Goal: Check status: Check status

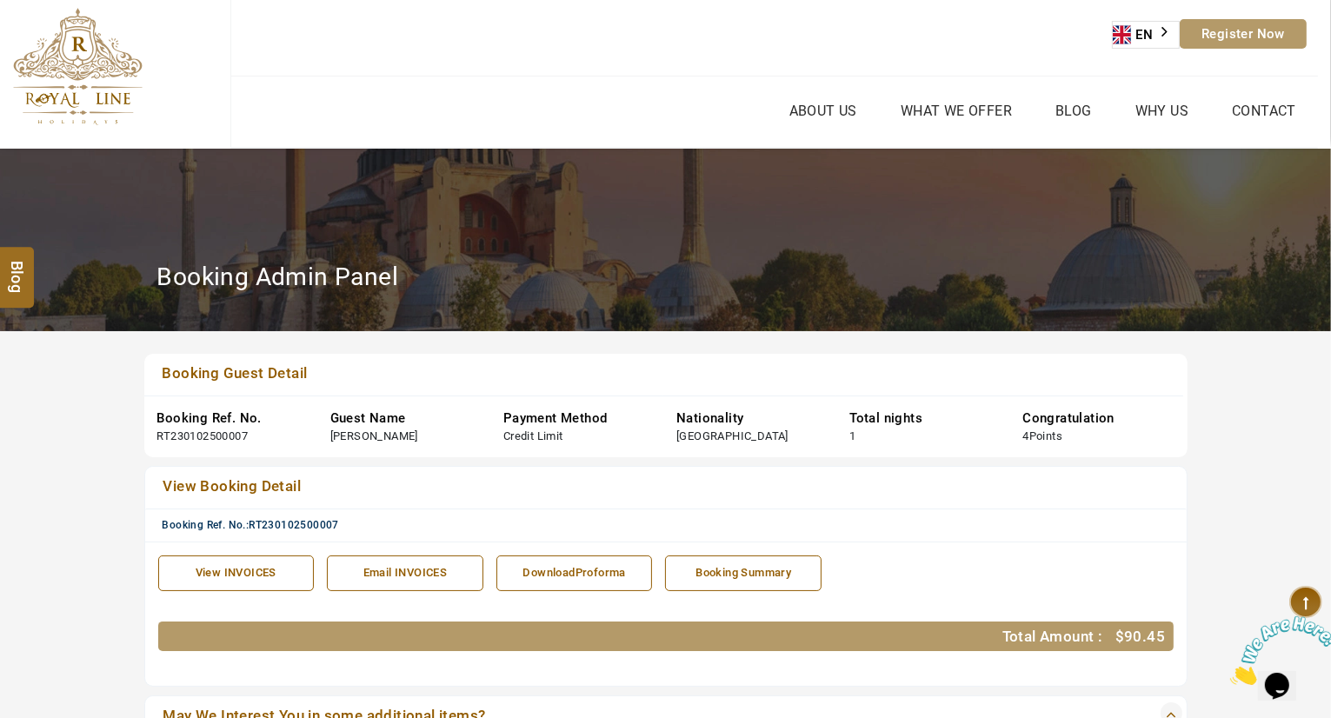
click at [952, 481] on link "View Booking Detail" at bounding box center [615, 488] width 914 height 24
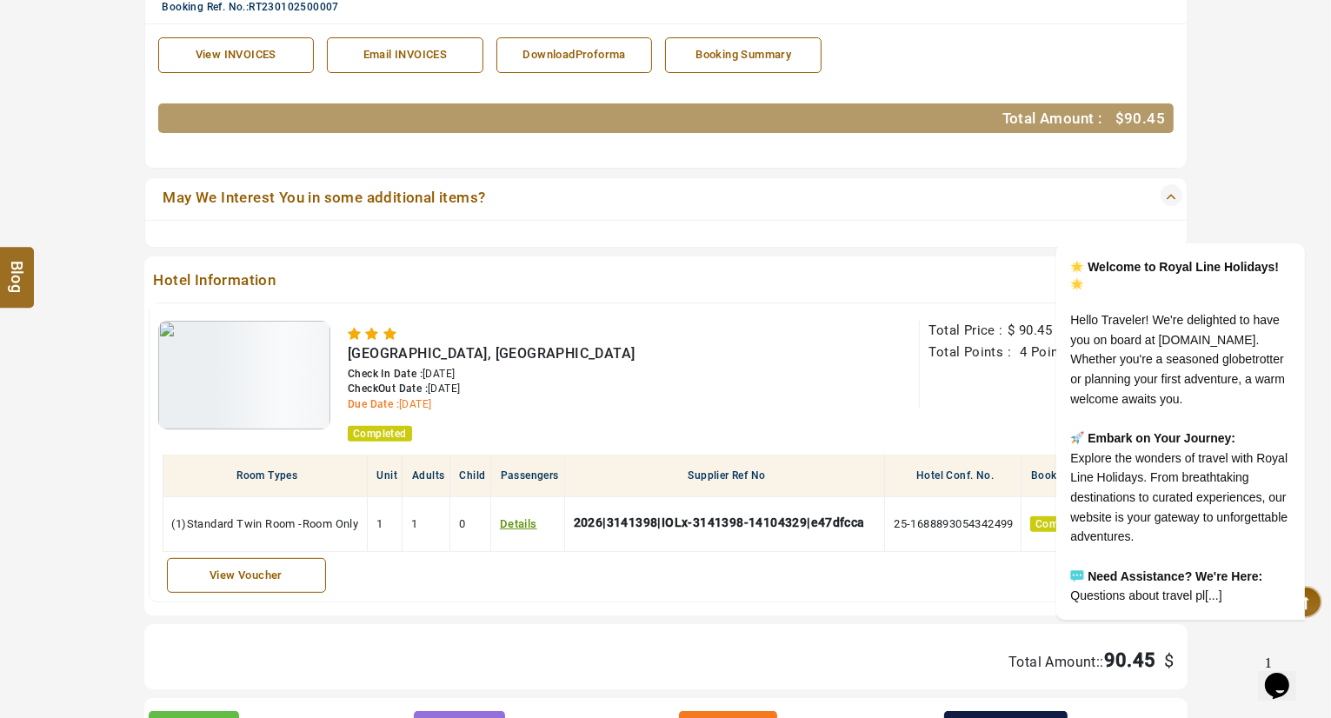
scroll to position [522, 0]
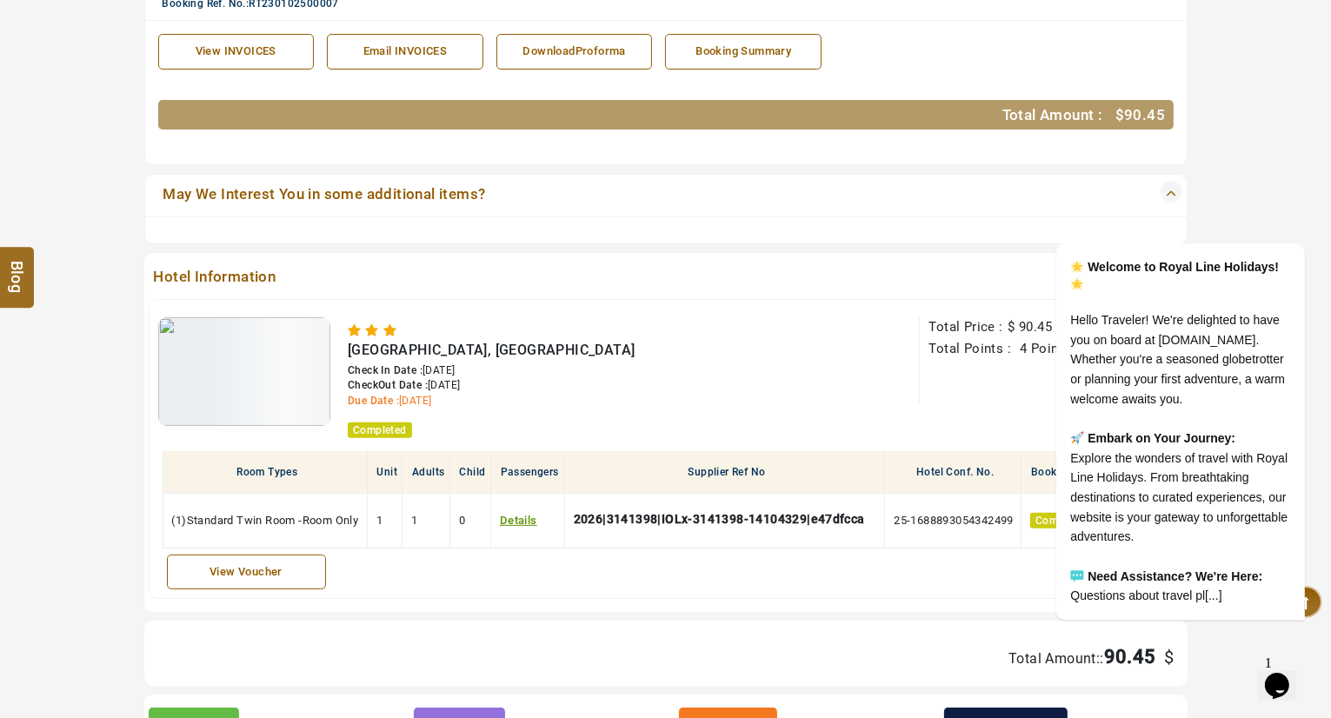
click at [429, 350] on span "[GEOGRAPHIC_DATA], [GEOGRAPHIC_DATA]" at bounding box center [491, 350] width 287 height 17
copy span "[GEOGRAPHIC_DATA], [GEOGRAPHIC_DATA]"
click at [555, 356] on div "[GEOGRAPHIC_DATA], [GEOGRAPHIC_DATA]" at bounding box center [544, 350] width 393 height 17
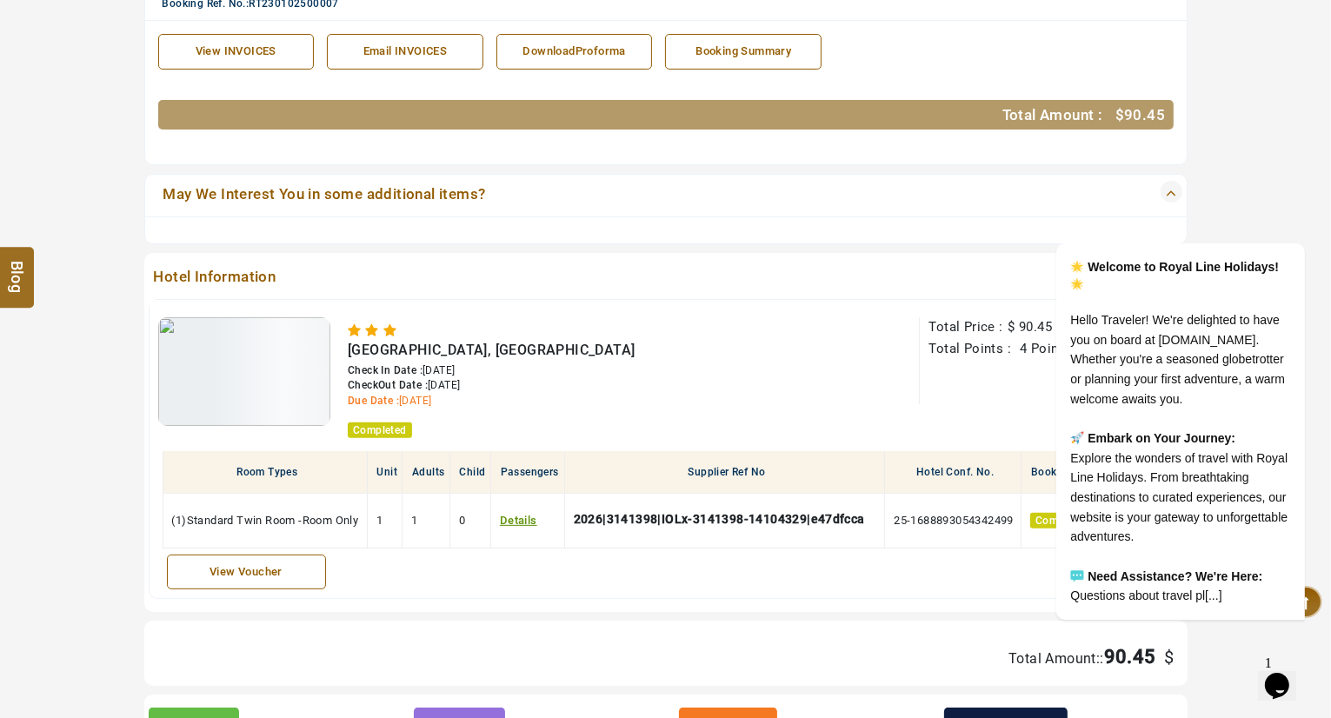
click at [294, 568] on div "View Voucher" at bounding box center [246, 572] width 140 height 17
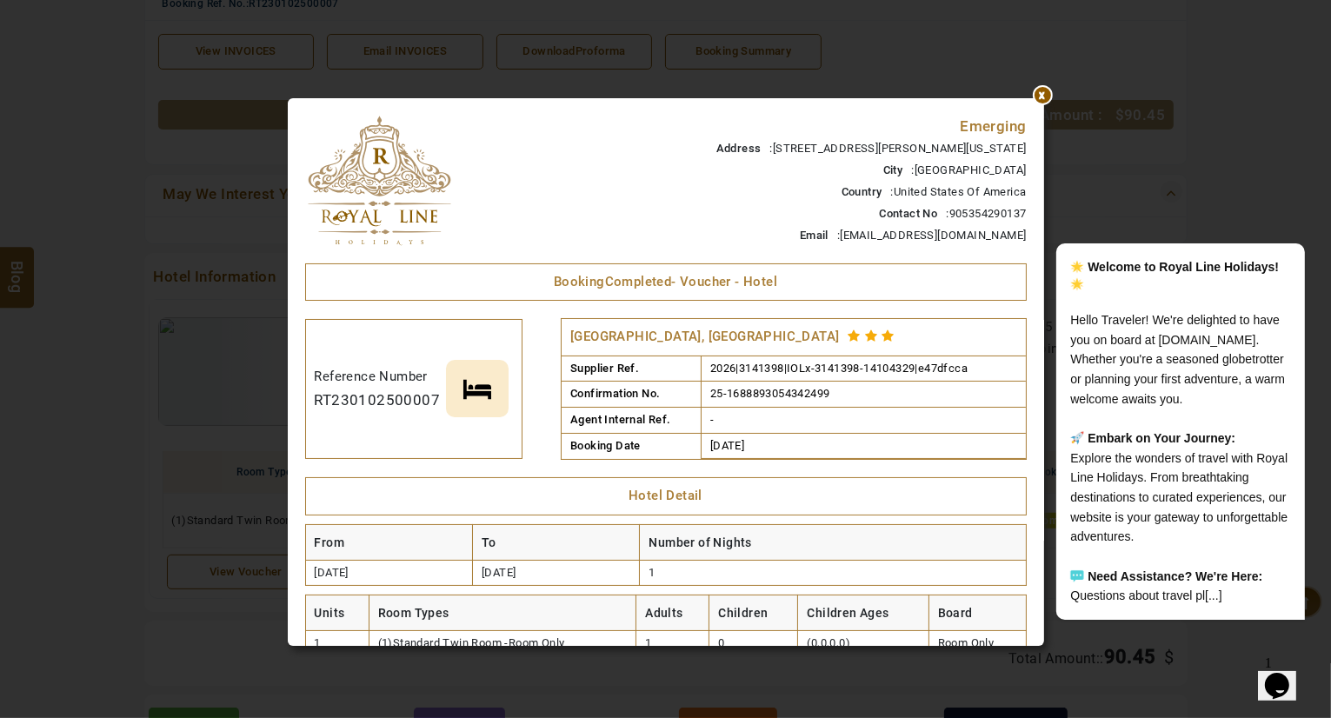
click at [544, 437] on td at bounding box center [552, 389] width 17 height 141
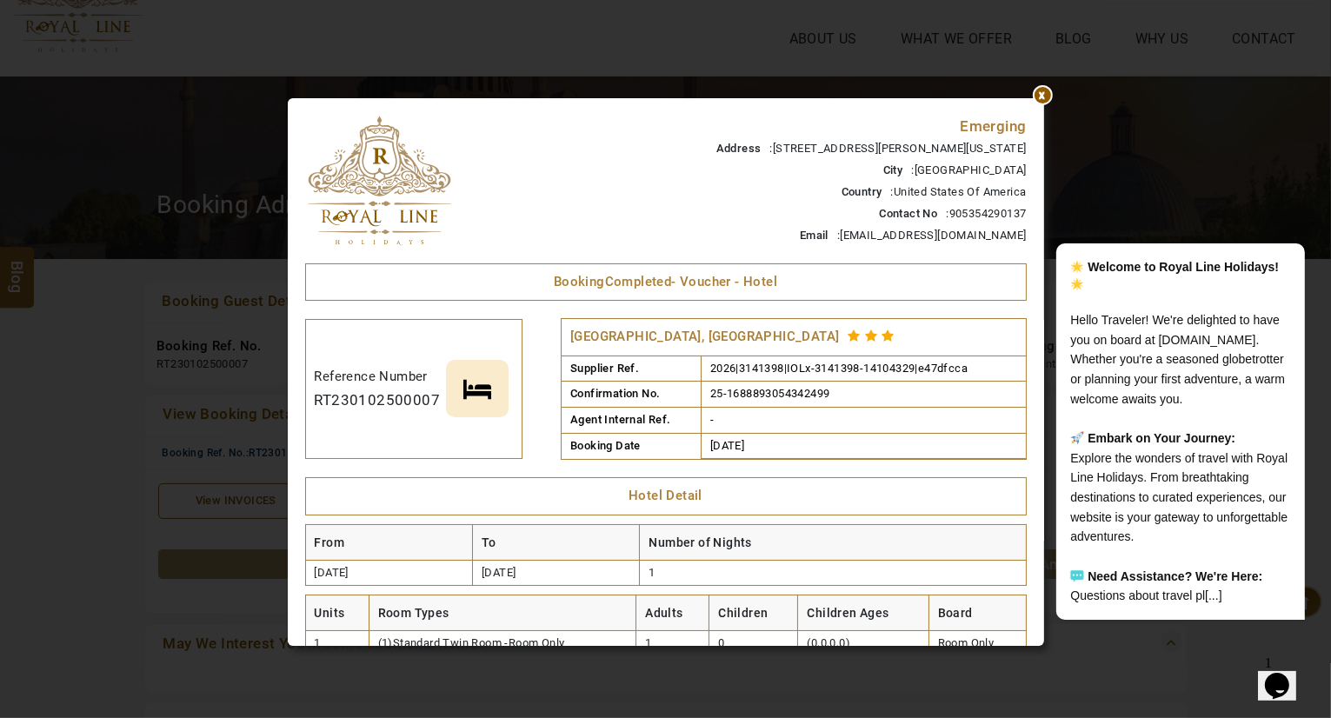
scroll to position [0, 0]
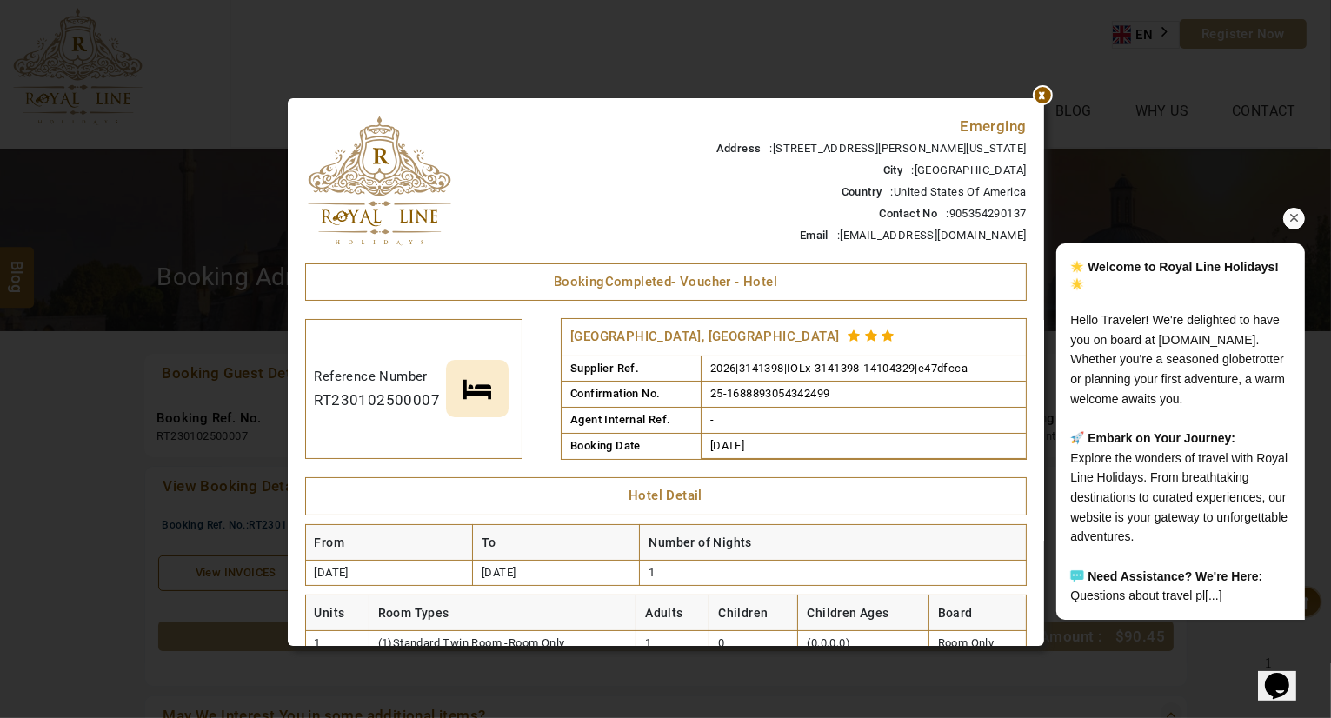
click at [1042, 92] on div "Welcome to Royal Line Holidays! Hello Traveler! We're delighted to have you on …" at bounding box center [1156, 349] width 313 height 573
click at [1040, 92] on div "Welcome to Royal Line Holidays! Hello Traveler! We're delighted to have you on …" at bounding box center [1156, 349] width 313 height 573
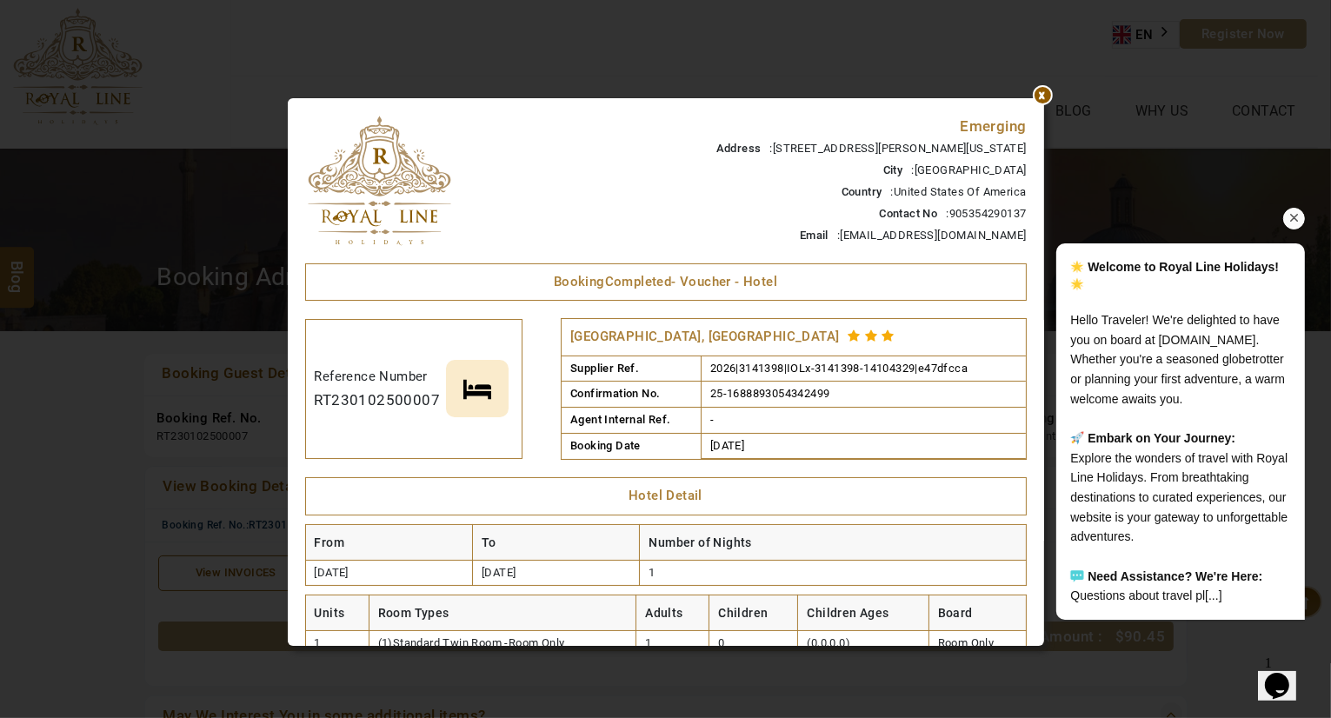
click at [1040, 92] on div "Welcome to Royal Line Holidays! Hello Traveler! We're delighted to have you on …" at bounding box center [1156, 349] width 313 height 573
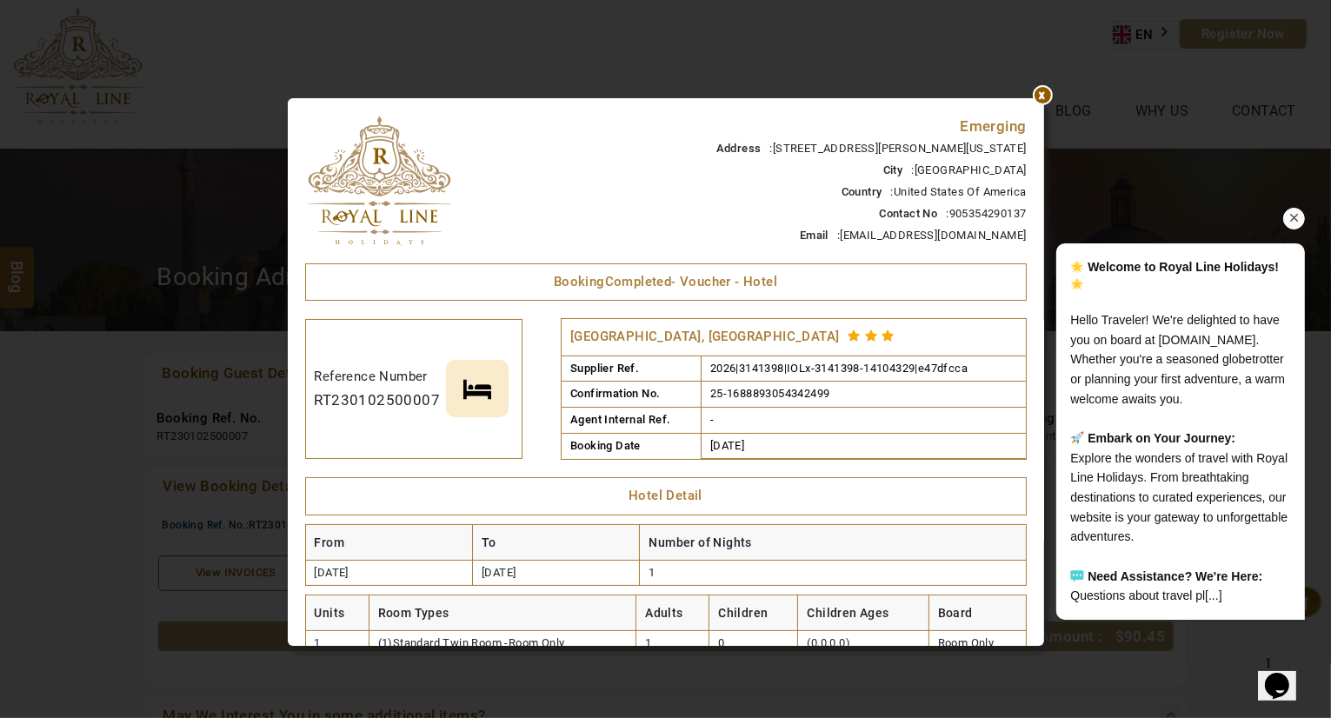
click at [1289, 210] on icon "Chat attention grabber" at bounding box center [1294, 218] width 16 height 16
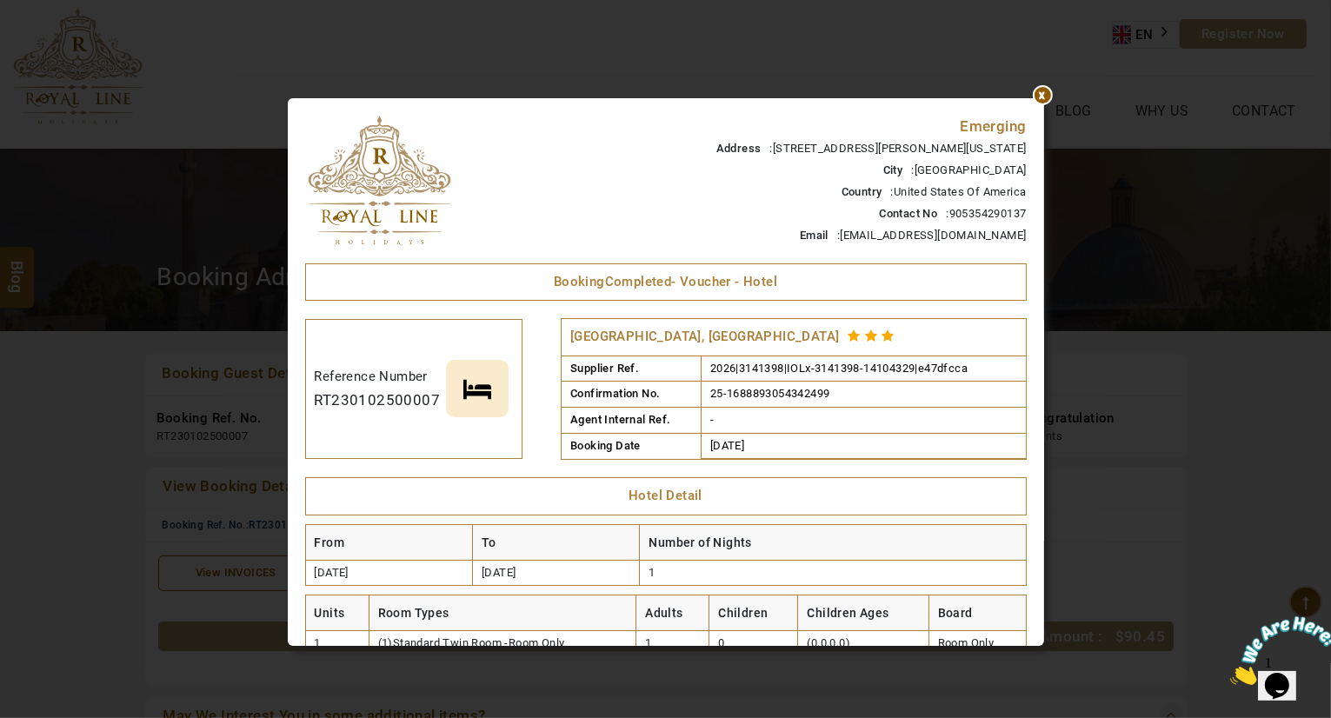
click at [1044, 98] on div at bounding box center [1044, 98] width 0 height 0
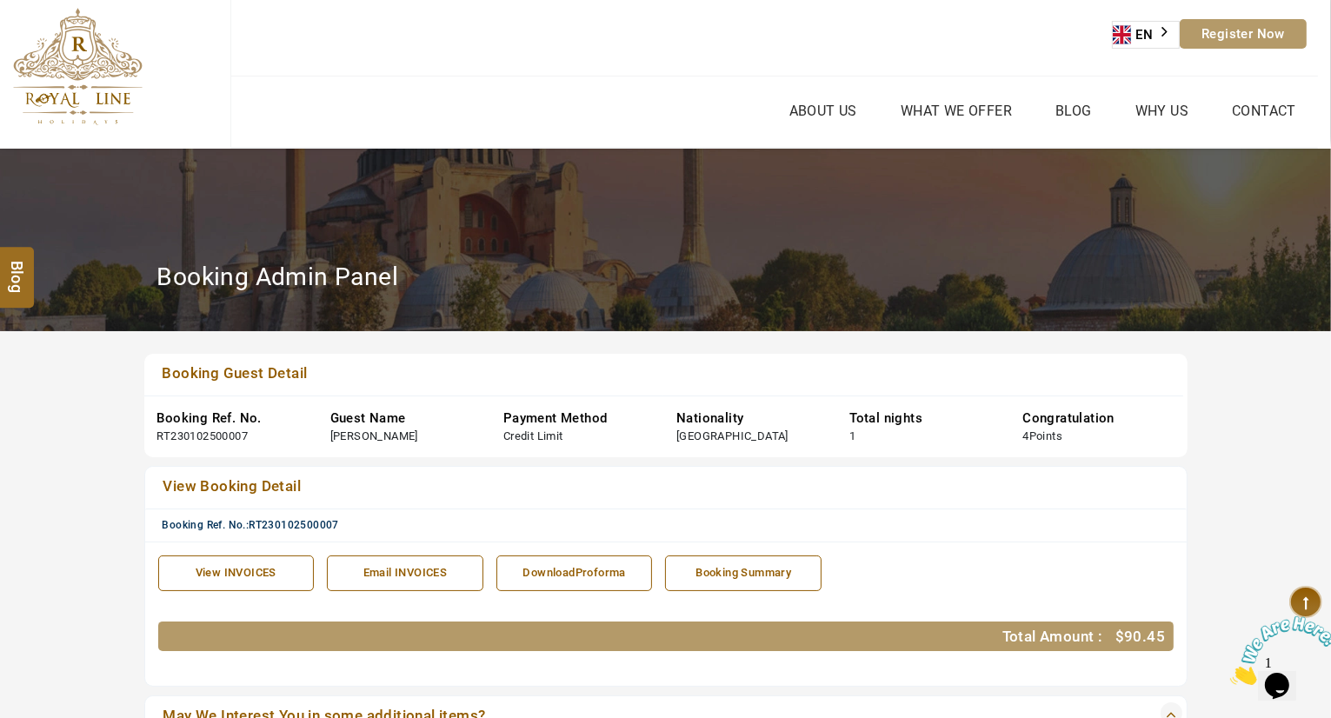
click at [497, 370] on link "Booking Guest Detail" at bounding box center [615, 375] width 916 height 24
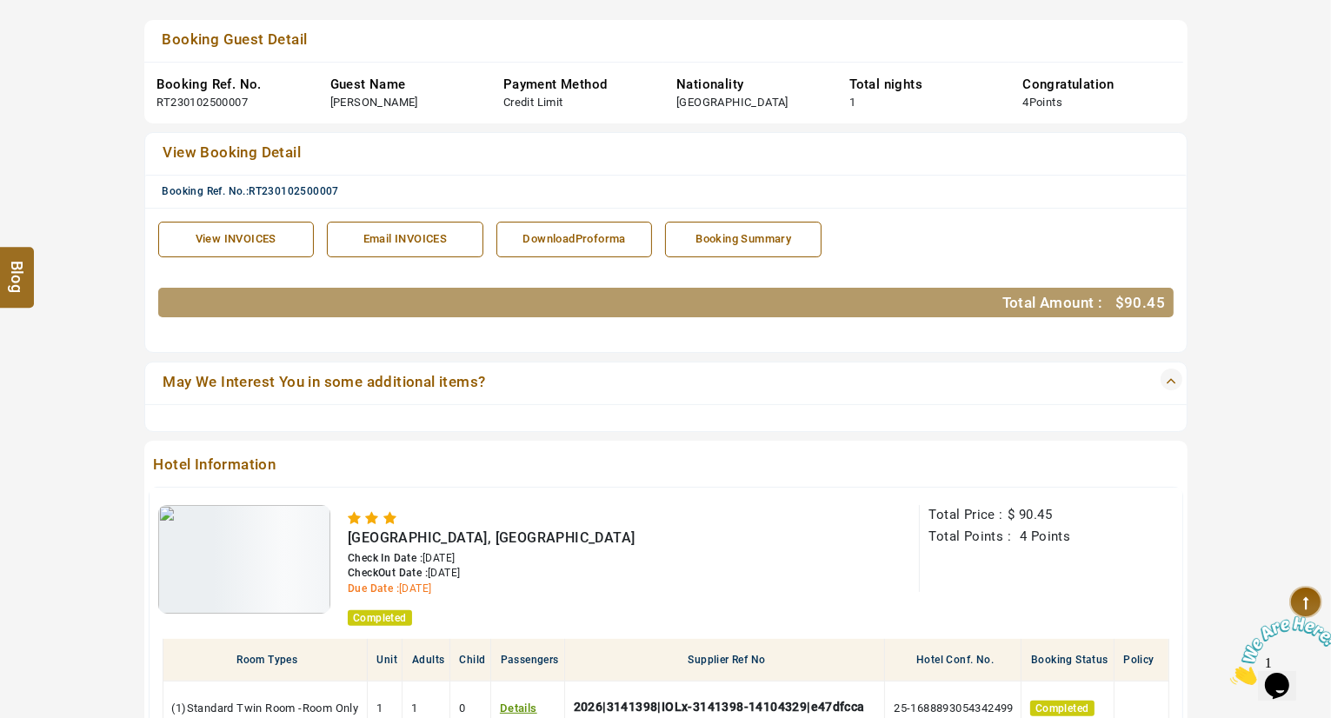
scroll to position [313, 0]
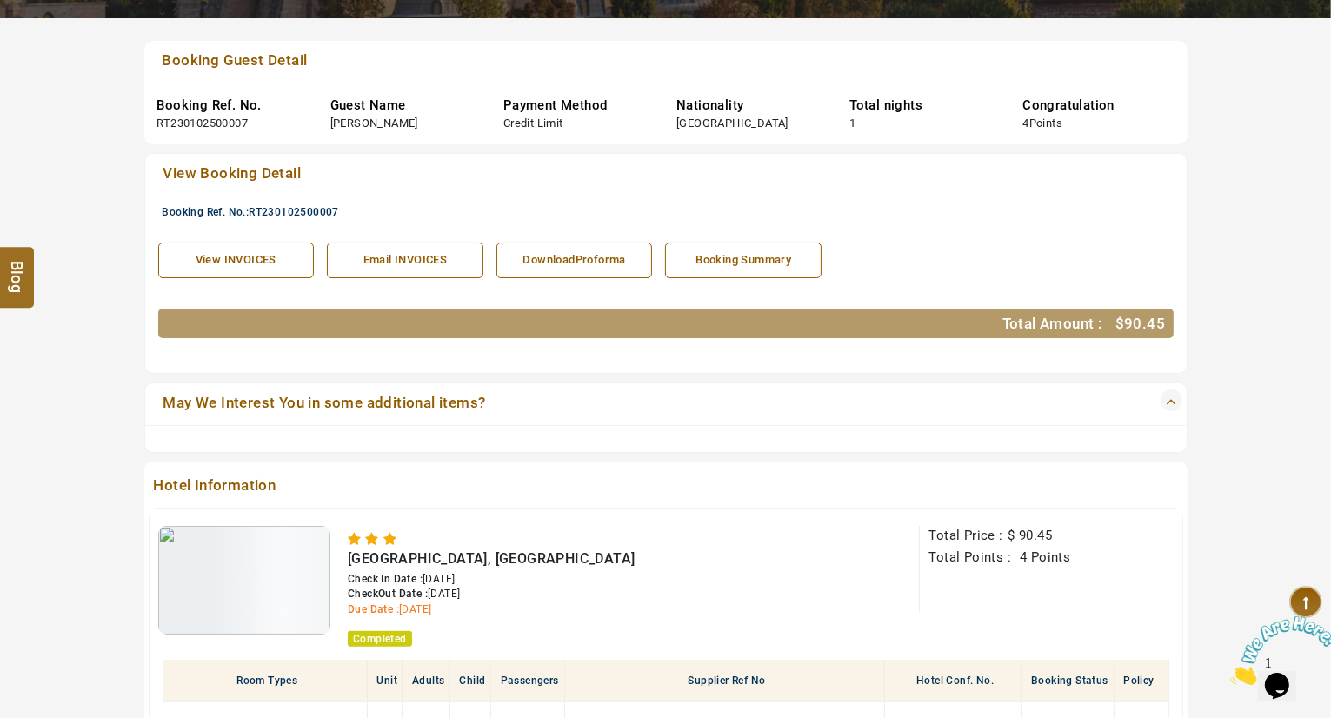
click at [757, 269] on link "Booking Summary" at bounding box center [743, 261] width 157 height 36
click at [736, 258] on div "Booking Summary" at bounding box center [743, 260] width 137 height 17
